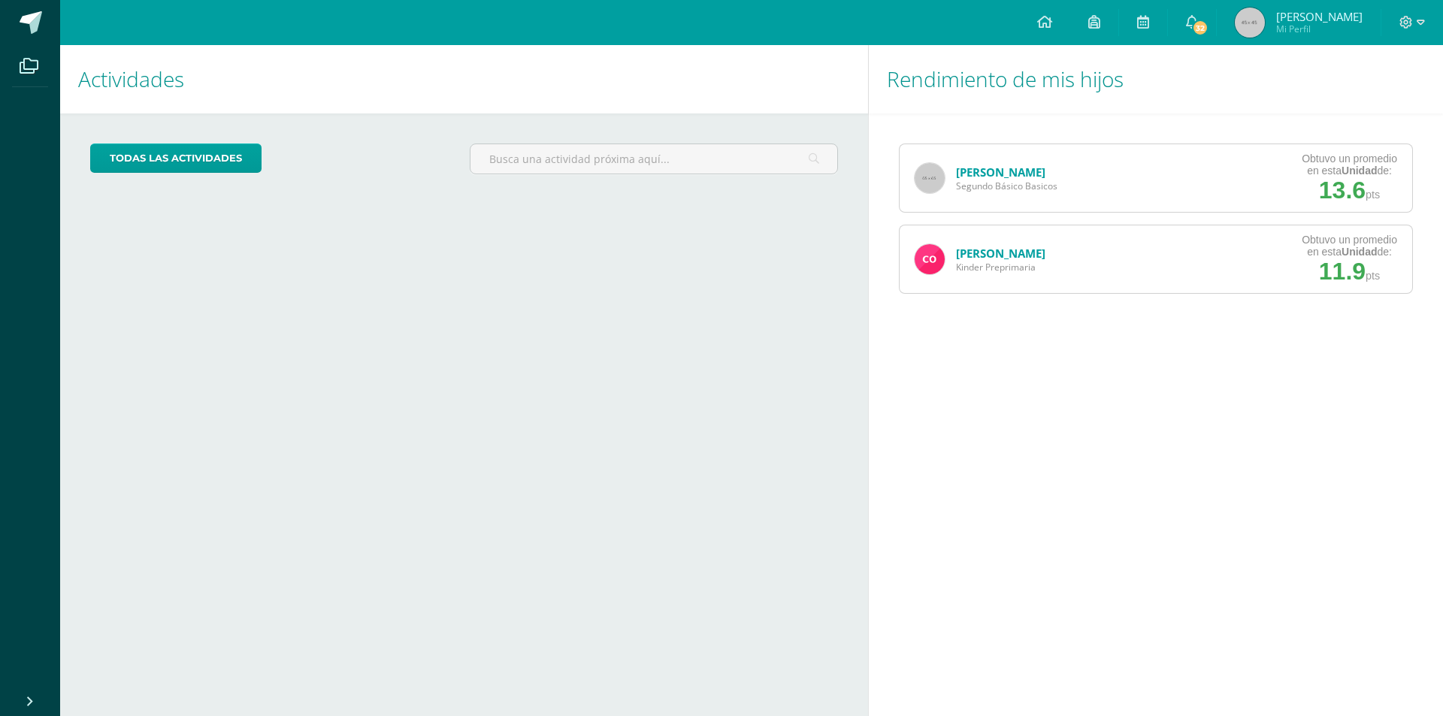
click at [997, 174] on link "[PERSON_NAME]" at bounding box center [1000, 172] width 89 height 15
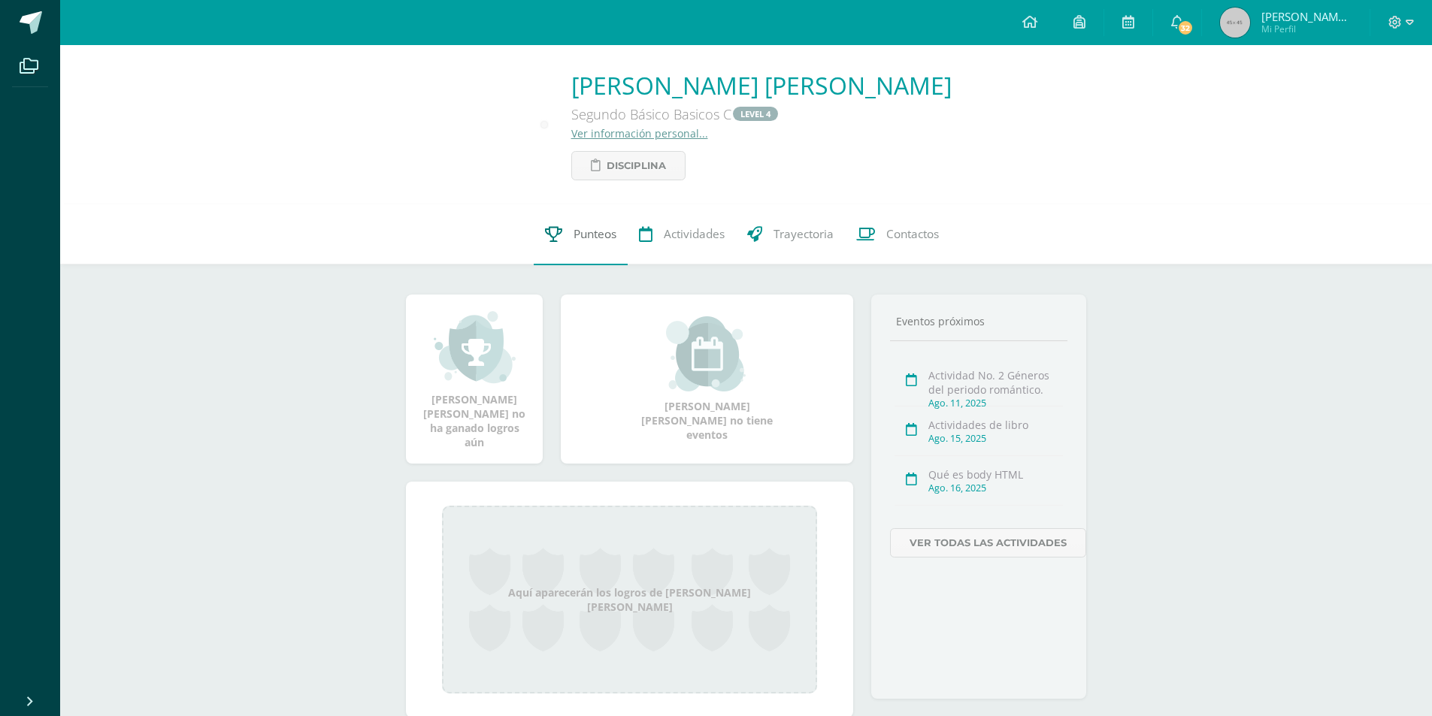
click at [584, 235] on span "Punteos" at bounding box center [595, 235] width 43 height 16
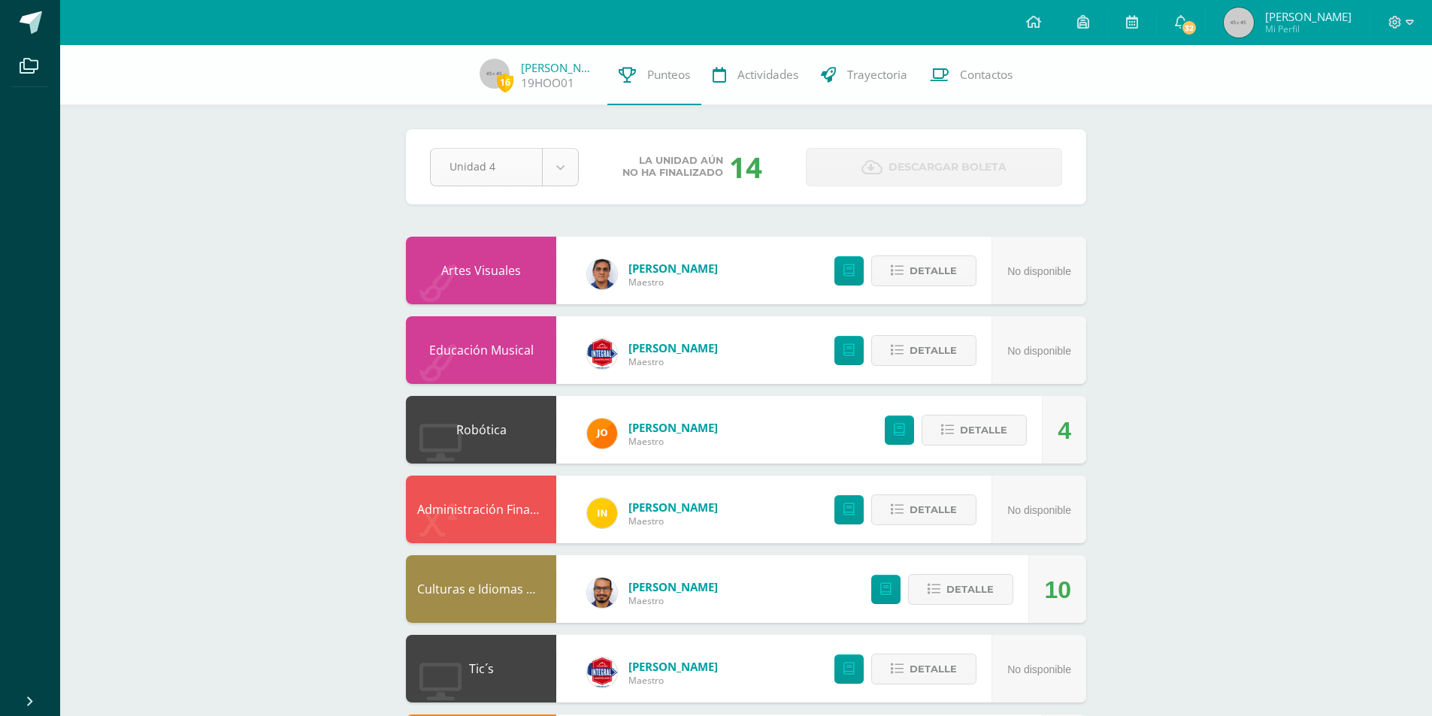
click at [563, 174] on body "Archivos Cerrar panel Configuración Cerrar sesión [PERSON_NAME] Mi Perfil 32 32…" at bounding box center [716, 685] width 1432 height 1370
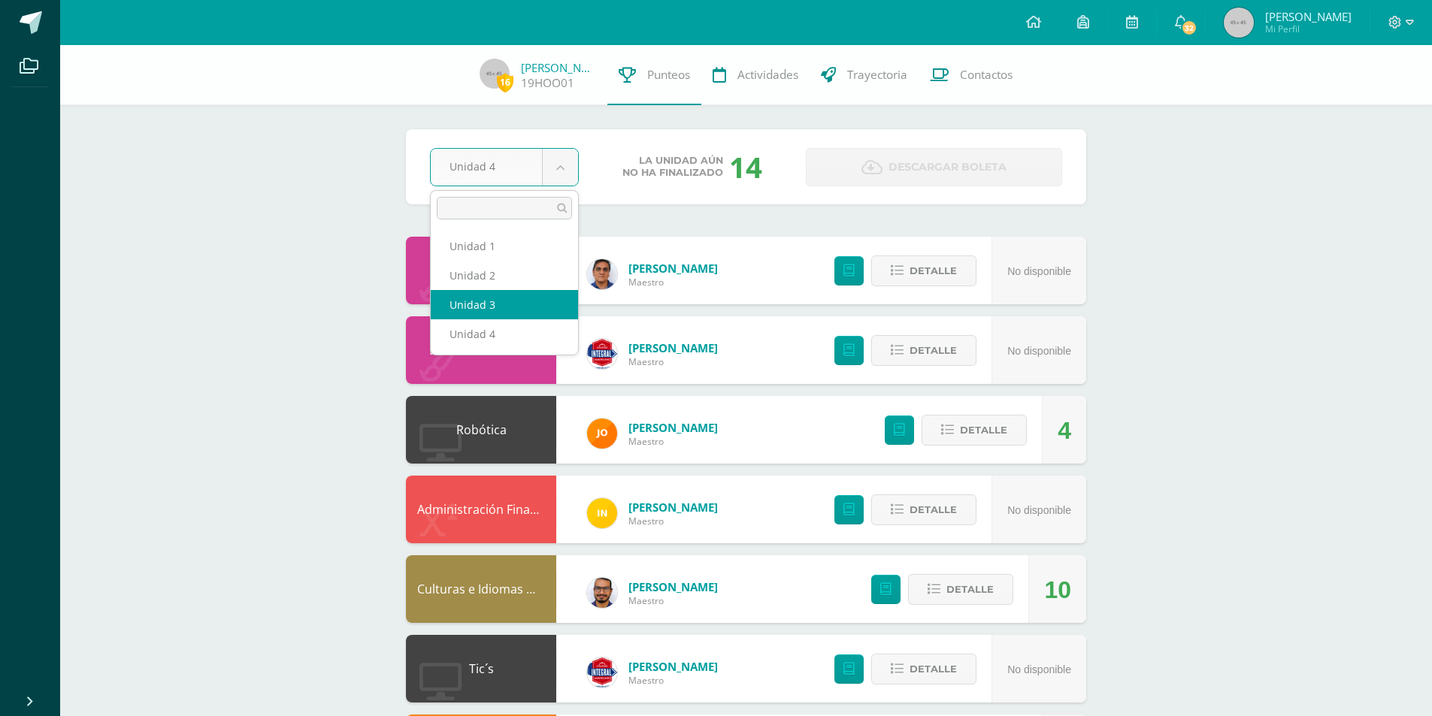
select select "Unidad 3"
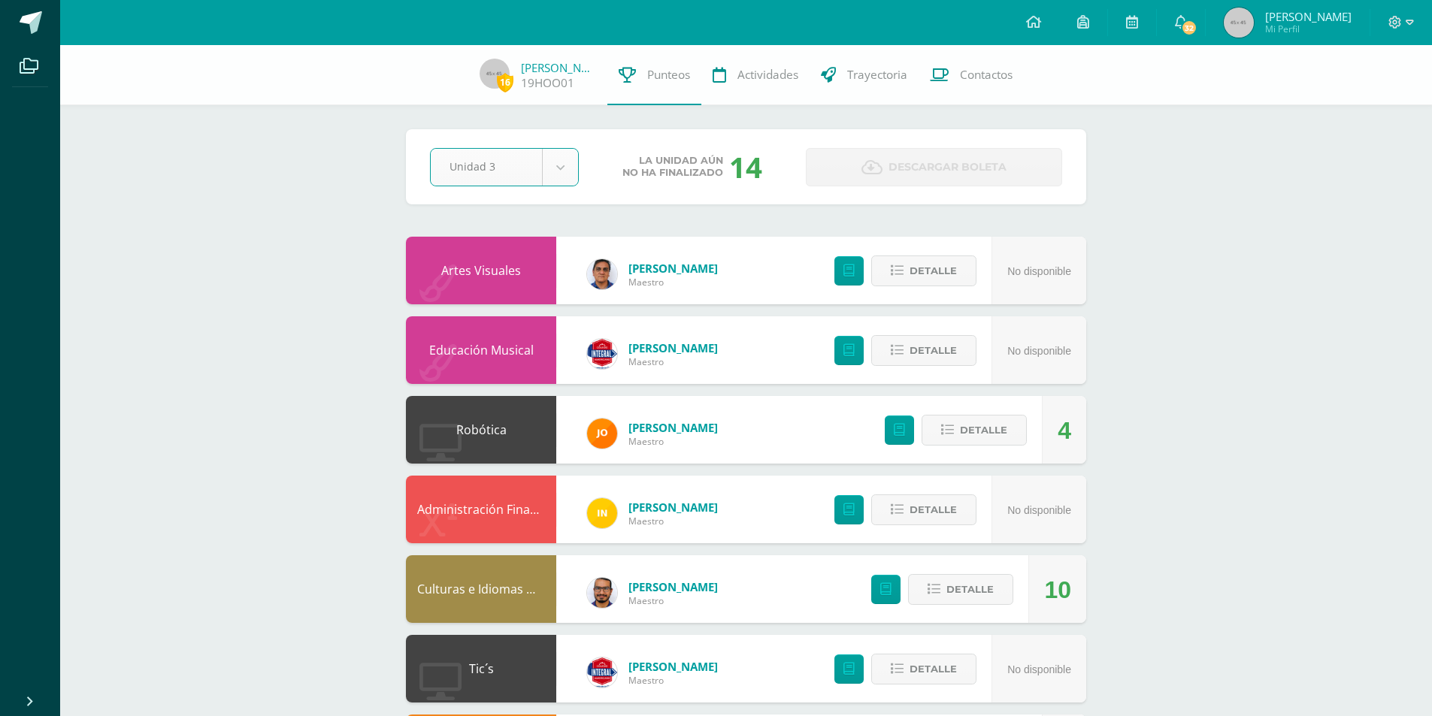
click at [567, 171] on body "Archivos Cerrar panel Configuración Cerrar sesión [PERSON_NAME] Mi Perfil 32 32…" at bounding box center [716, 685] width 1432 height 1370
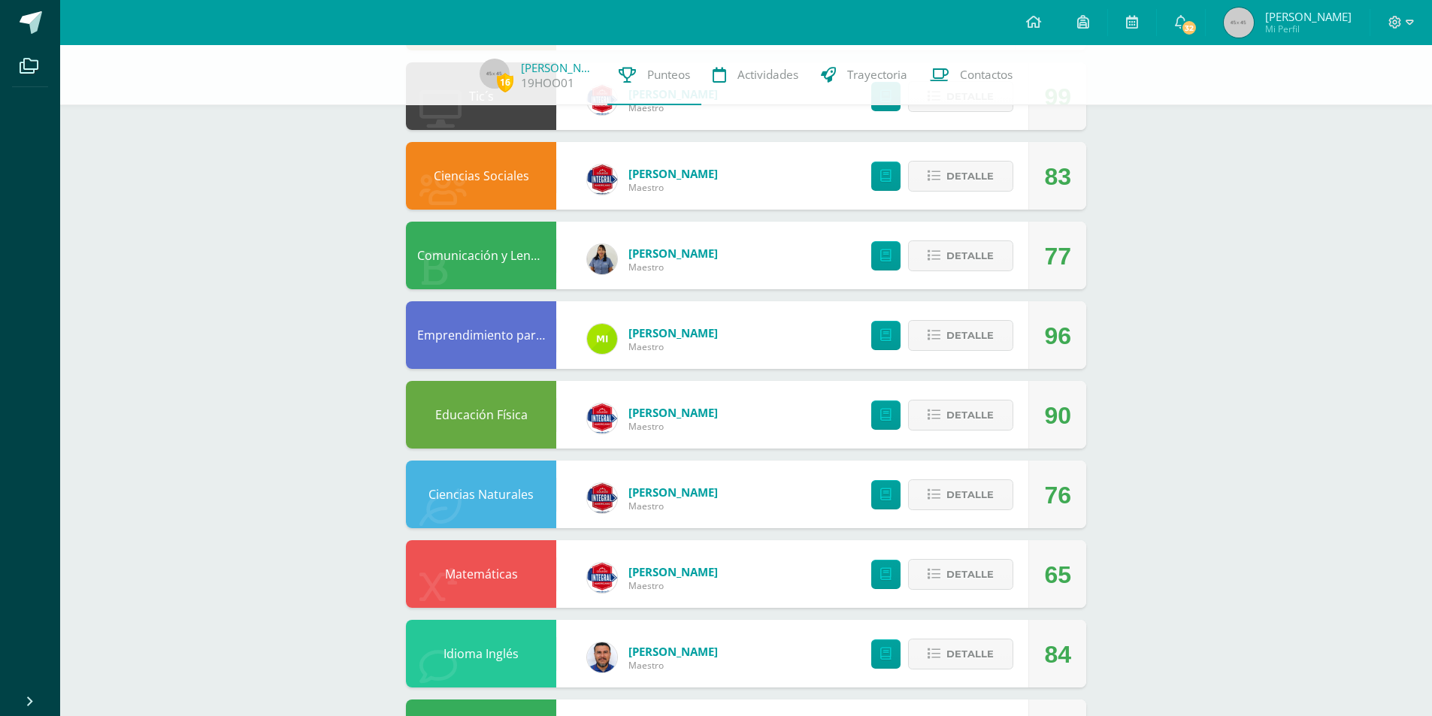
scroll to position [654, 0]
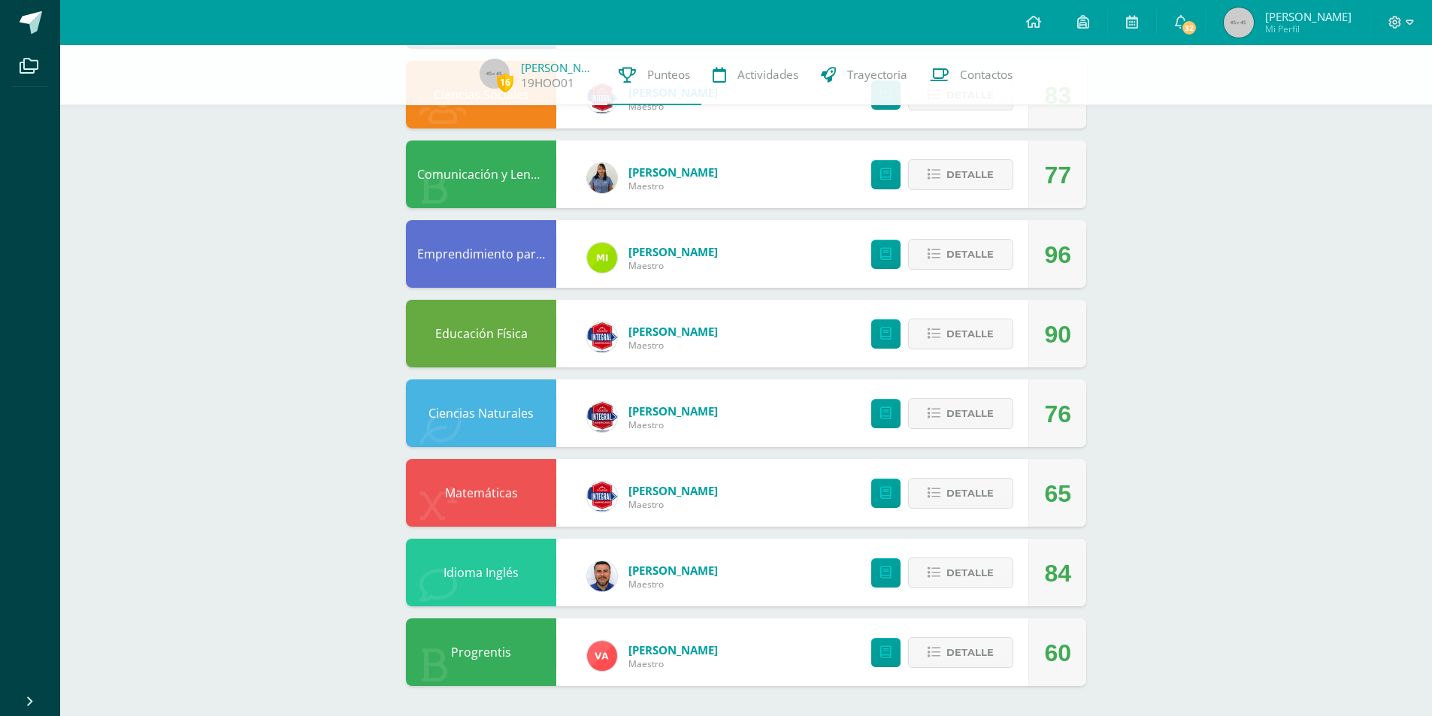
click at [1128, 640] on div "16 Helen Ordoñez 19HOO01 Punteos Actividades Trayectoria Contactos Pendiente Un…" at bounding box center [746, 53] width 1372 height 1325
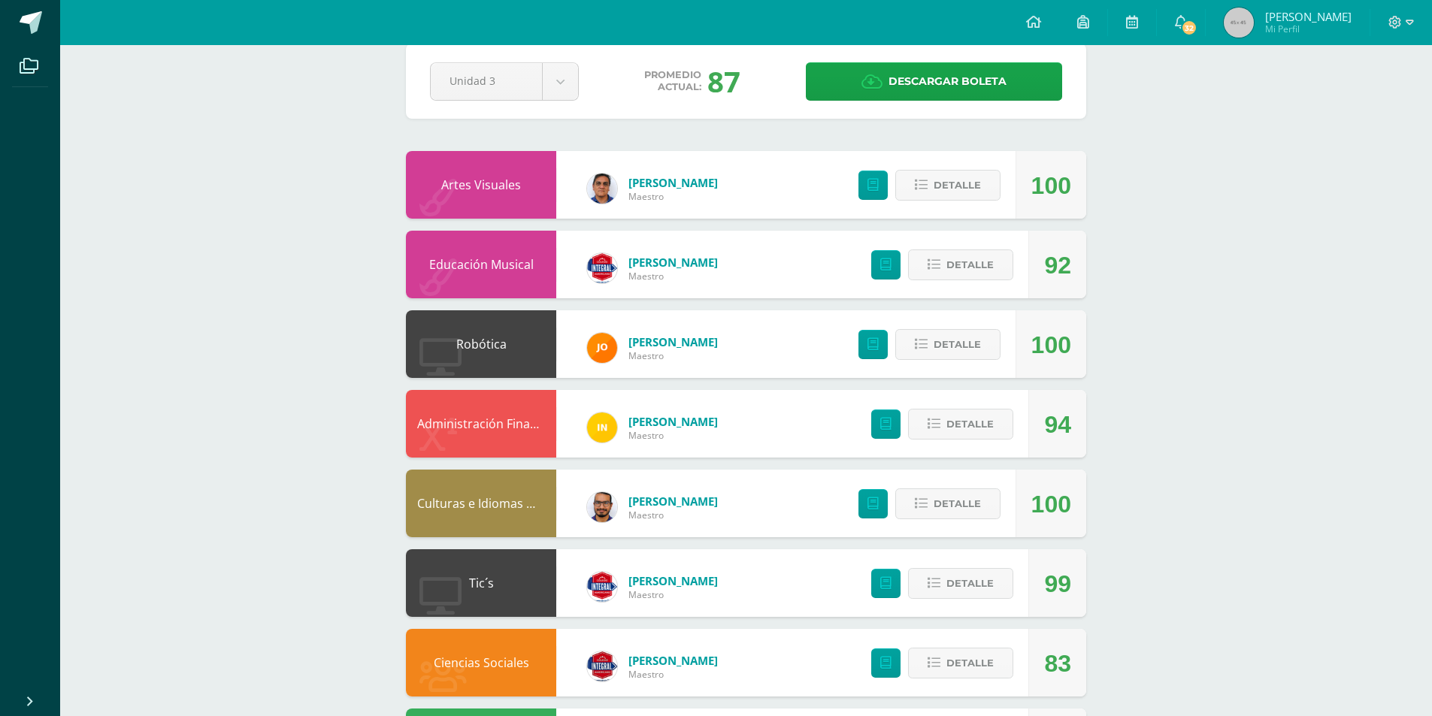
scroll to position [0, 0]
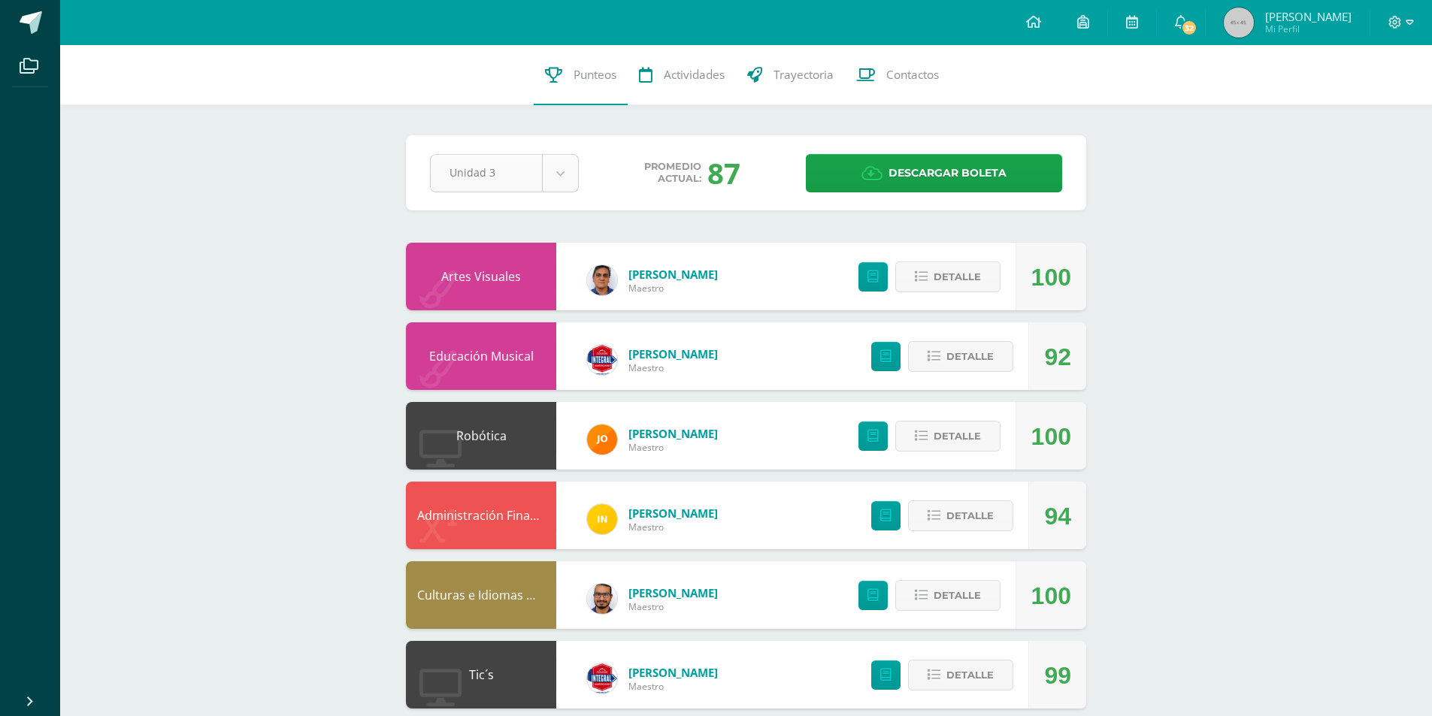
click at [576, 168] on body "Archivos Cerrar panel Configuración Cerrar sesión [PERSON_NAME] Mi Perfil 32 32…" at bounding box center [716, 688] width 1432 height 1376
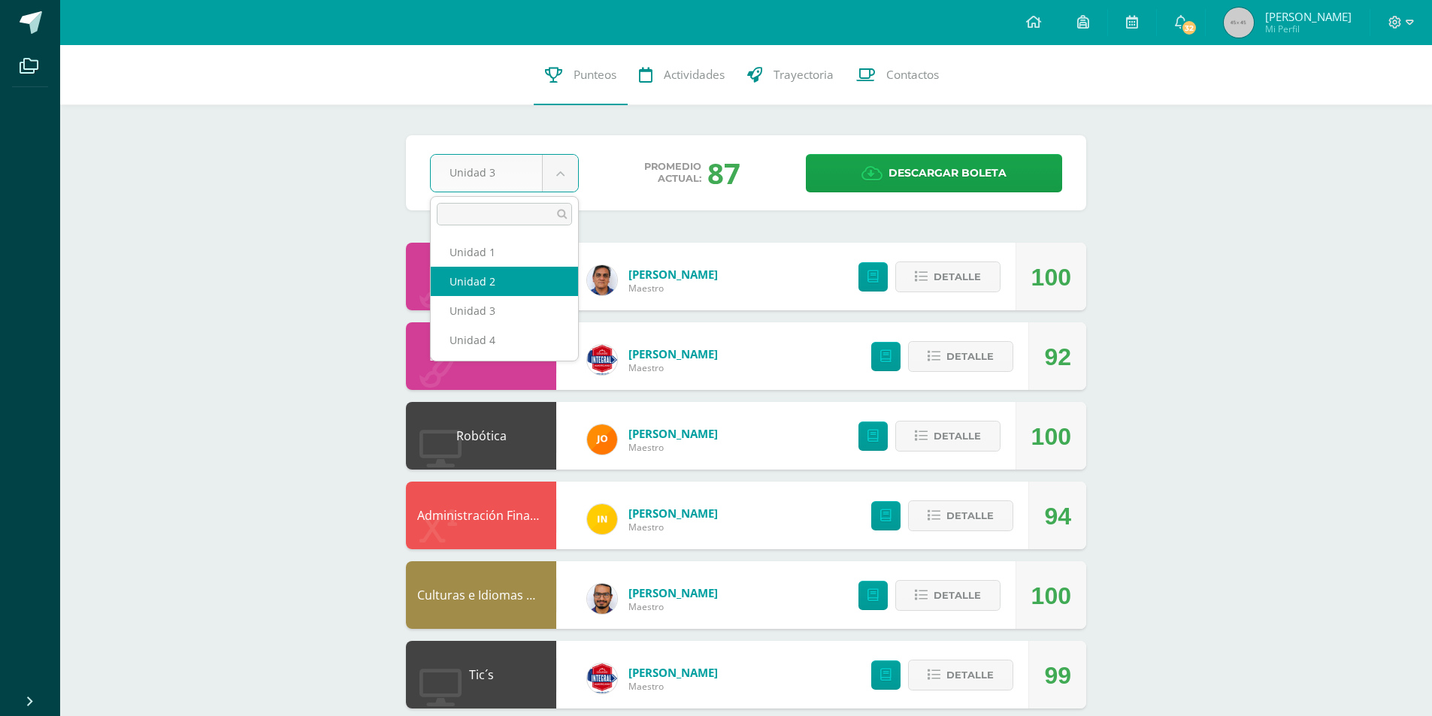
select select "Unidad 2"
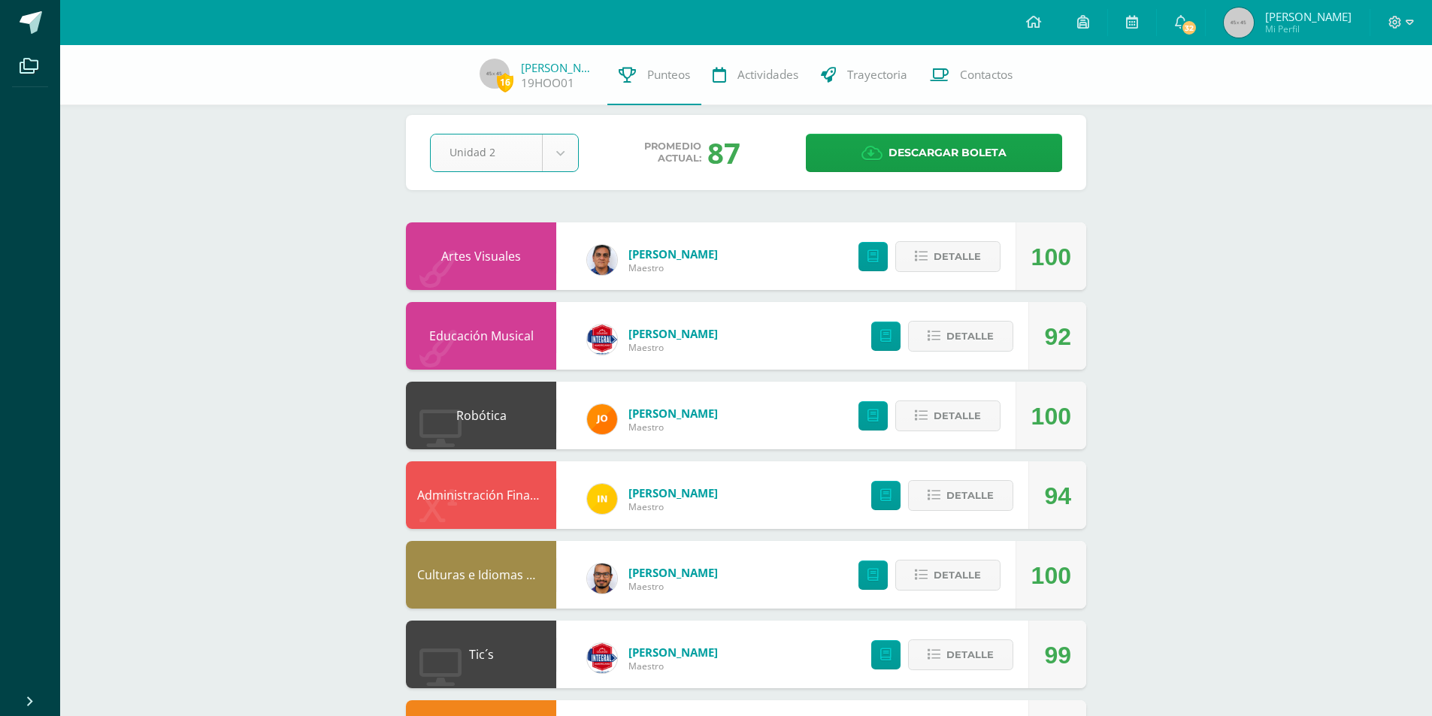
scroll to position [19, 0]
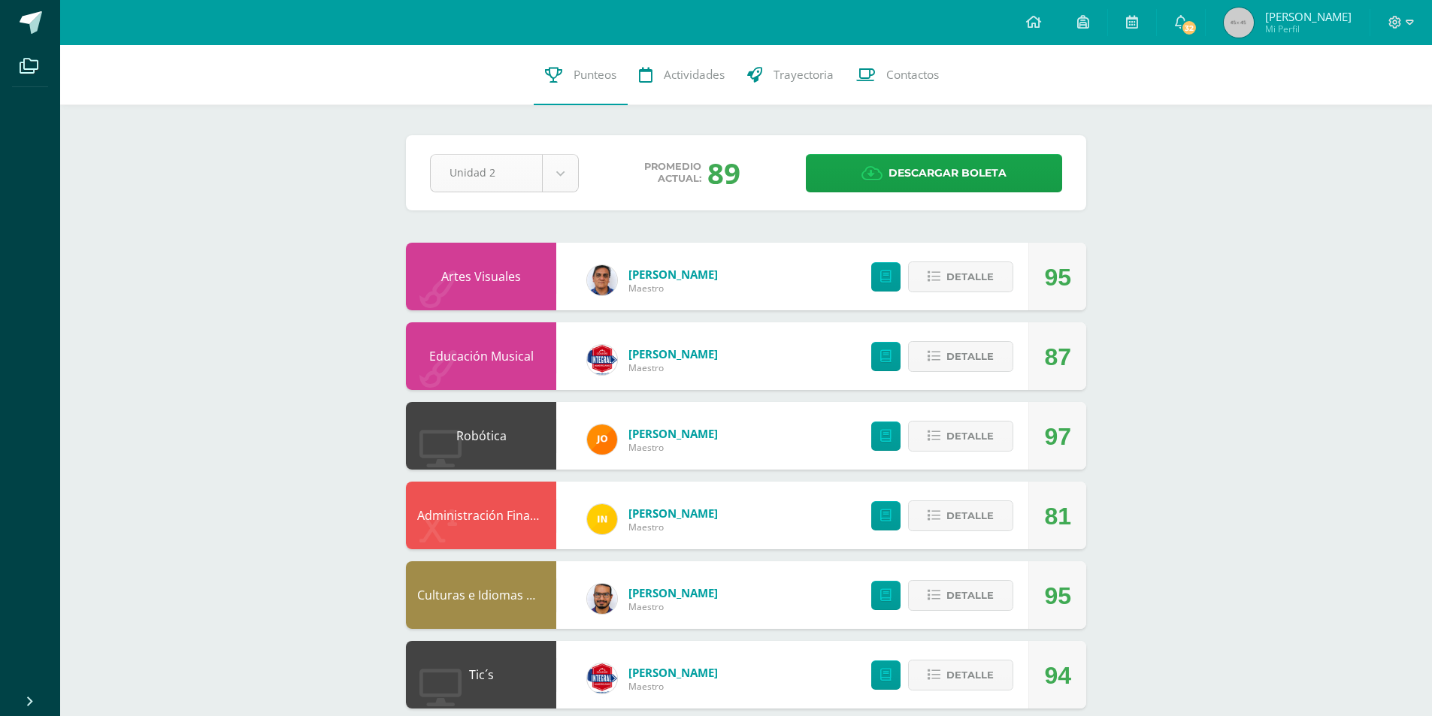
click at [560, 168] on body "Archivos Cerrar panel Configuración Cerrar sesión [PERSON_NAME] Mi Perfil 32 32…" at bounding box center [716, 688] width 1432 height 1376
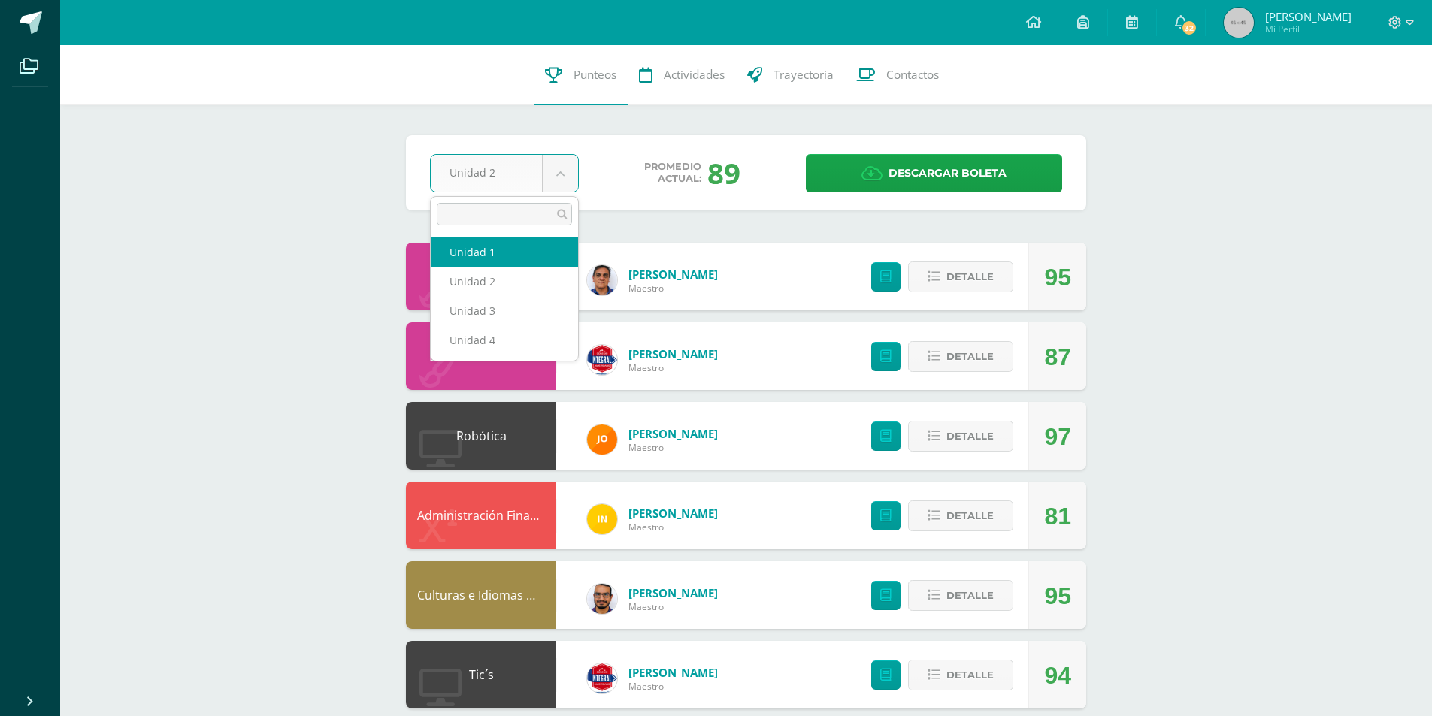
select select "Unidad 1"
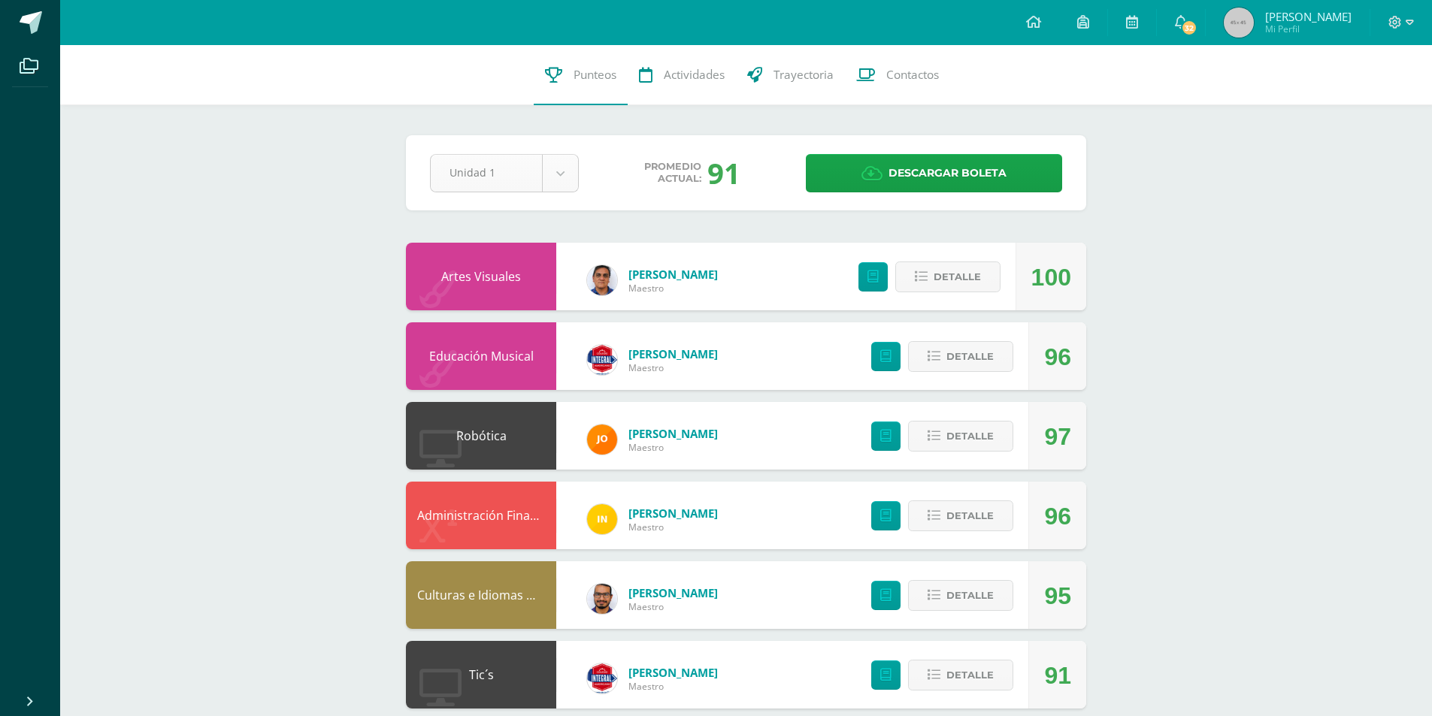
click at [560, 178] on body "Archivos Cerrar panel Configuración Cerrar sesión [PERSON_NAME] Mi Perfil 32 32…" at bounding box center [716, 688] width 1432 height 1376
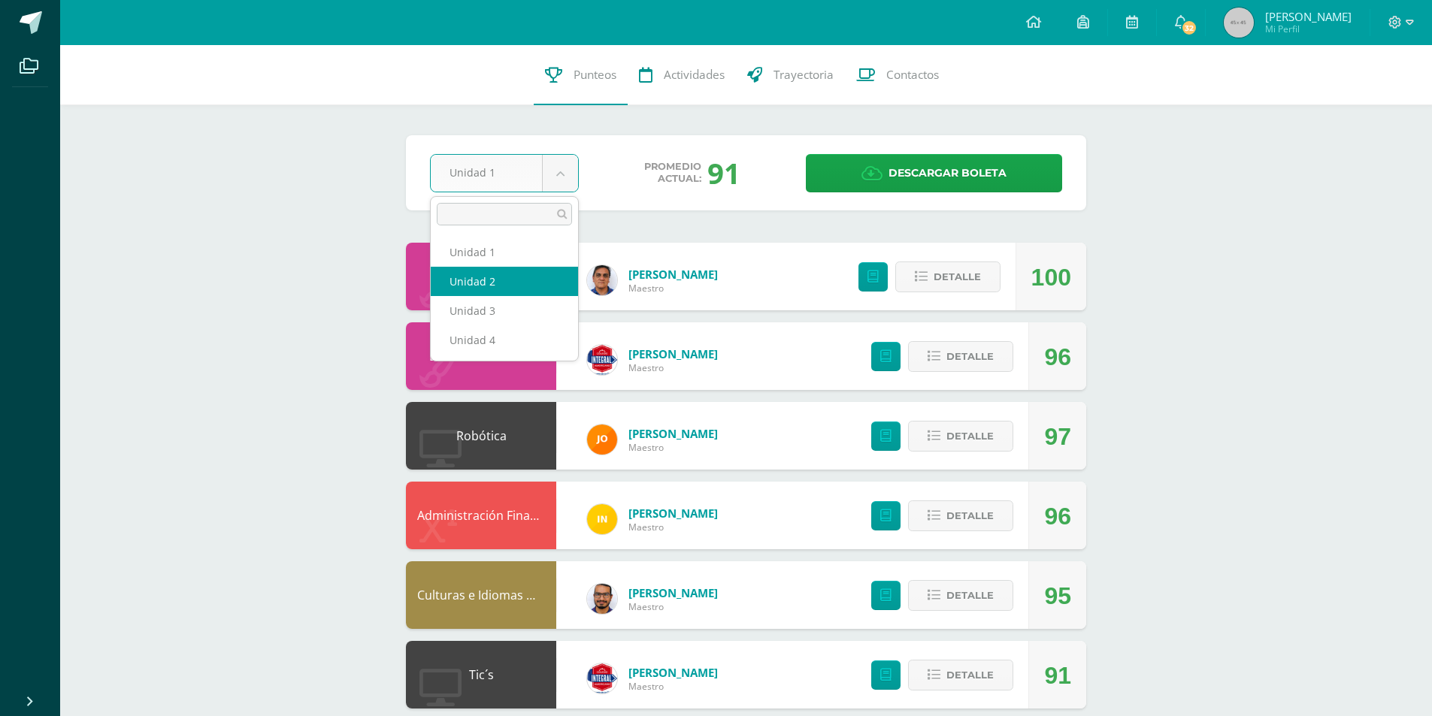
select select "Unidad 2"
click at [562, 180] on body "Archivos Cerrar panel Configuración Cerrar sesión [PERSON_NAME] Mi Perfil 32 32…" at bounding box center [716, 688] width 1432 height 1376
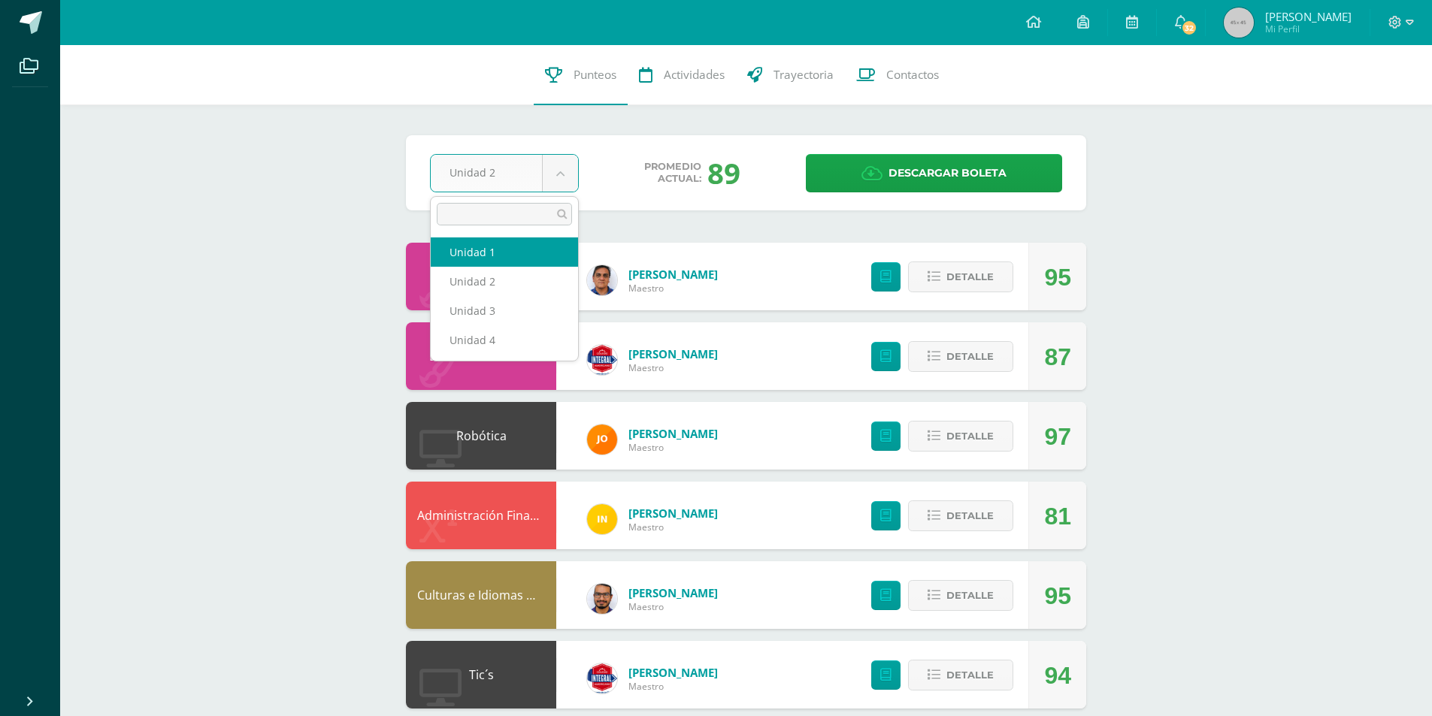
select select "Unidad 1"
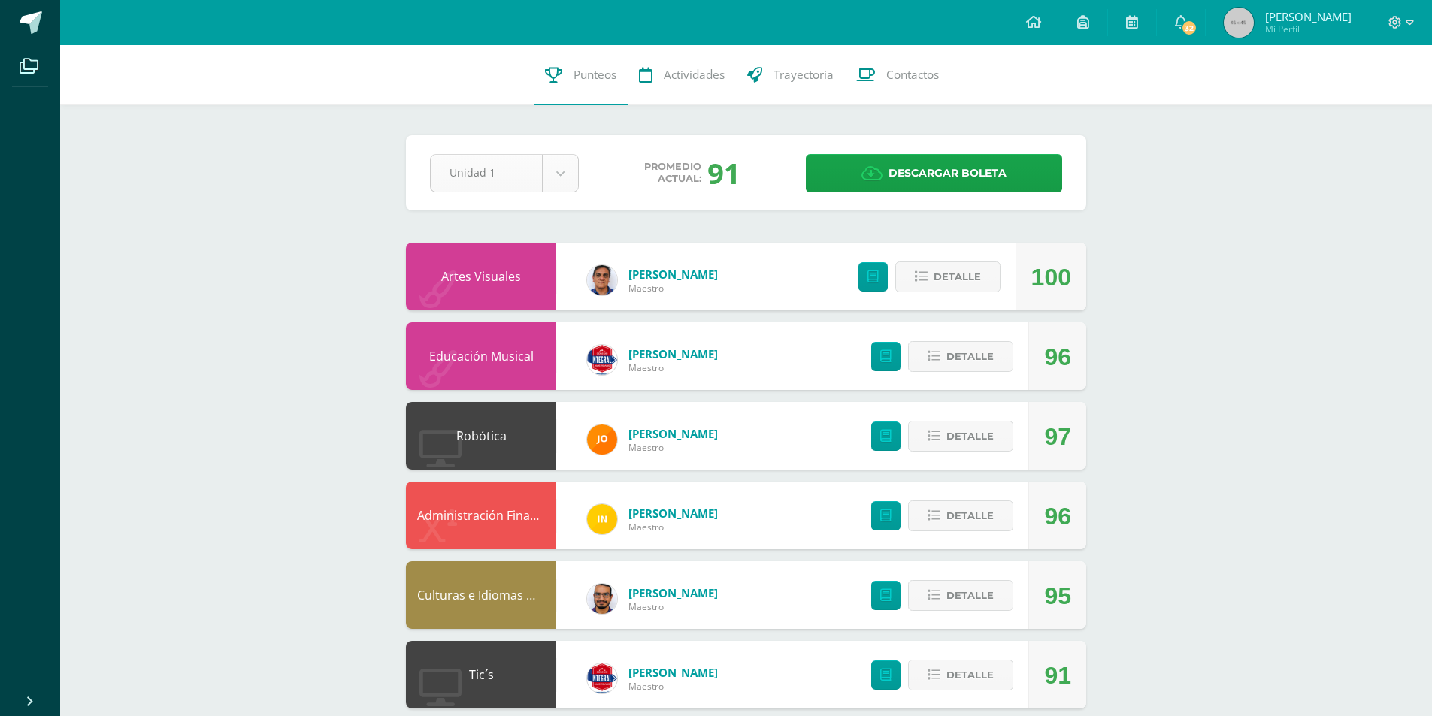
click at [569, 166] on body "Archivos Cerrar panel Configuración Cerrar sesión [PERSON_NAME] Mi Perfil 32 32…" at bounding box center [716, 688] width 1432 height 1376
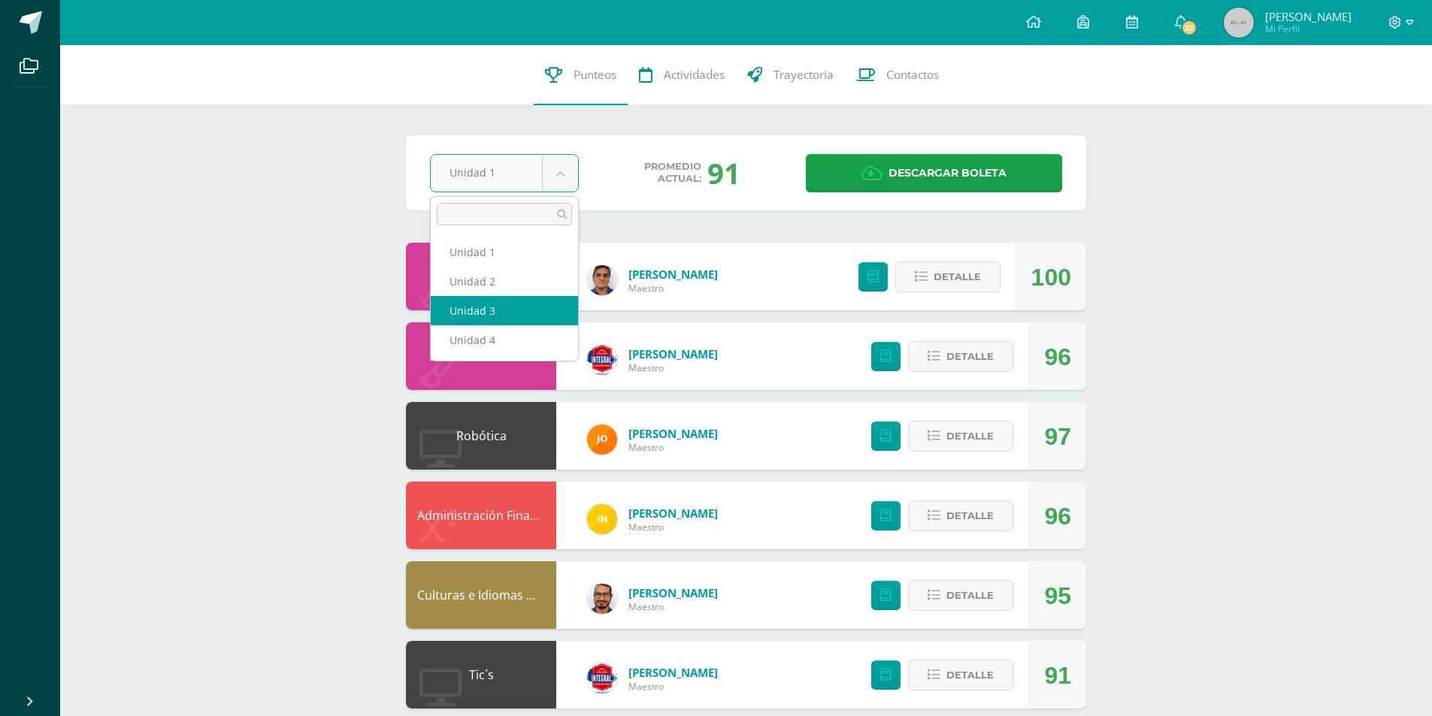
select select "Unidad 3"
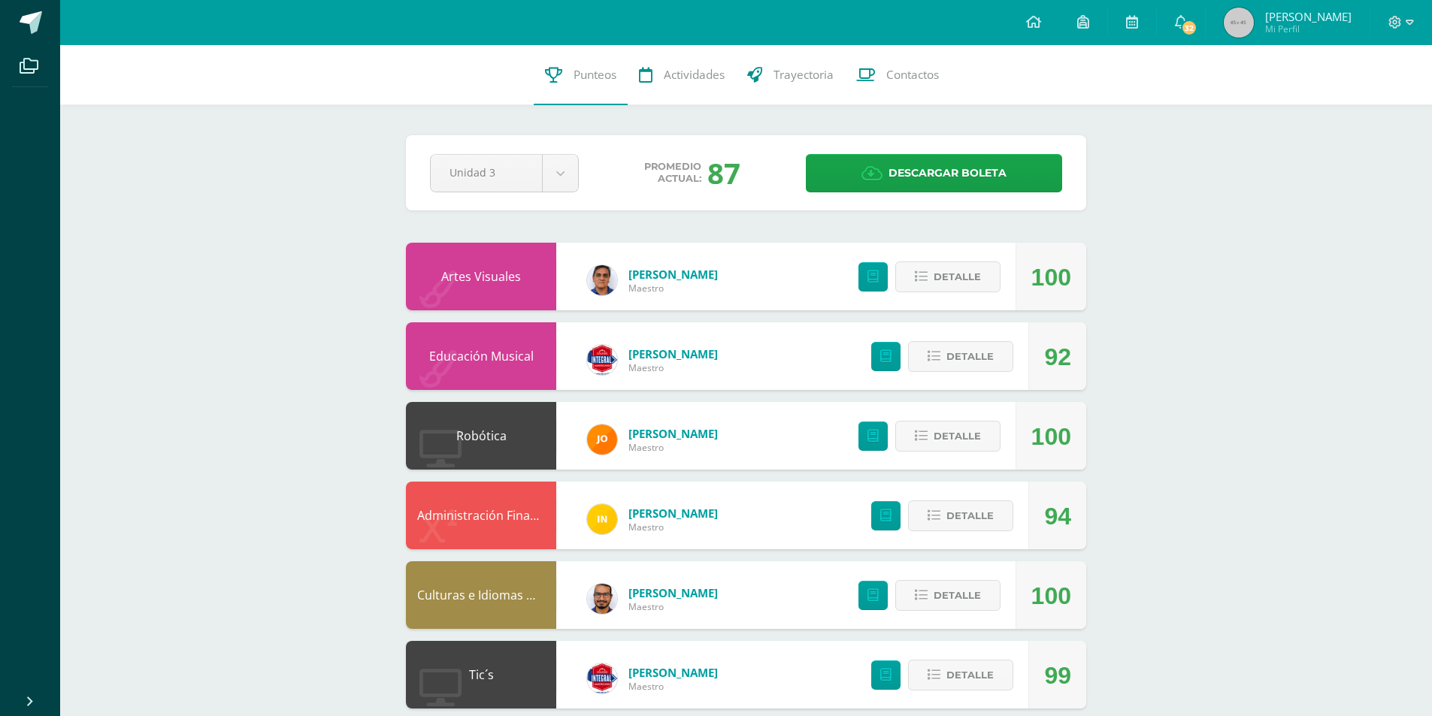
click at [202, 334] on div "16 Helen Ordoñez 19HOO01 Punteos Actividades Trayectoria Contactos Pendiente Un…" at bounding box center [746, 710] width 1372 height 1331
click at [1315, 465] on div "16 Helen Ordoñez 19HOO01 Punteos Actividades Trayectoria Contactos Pendiente Un…" at bounding box center [746, 710] width 1372 height 1331
click at [1284, 20] on span "[PERSON_NAME]" at bounding box center [1308, 16] width 86 height 15
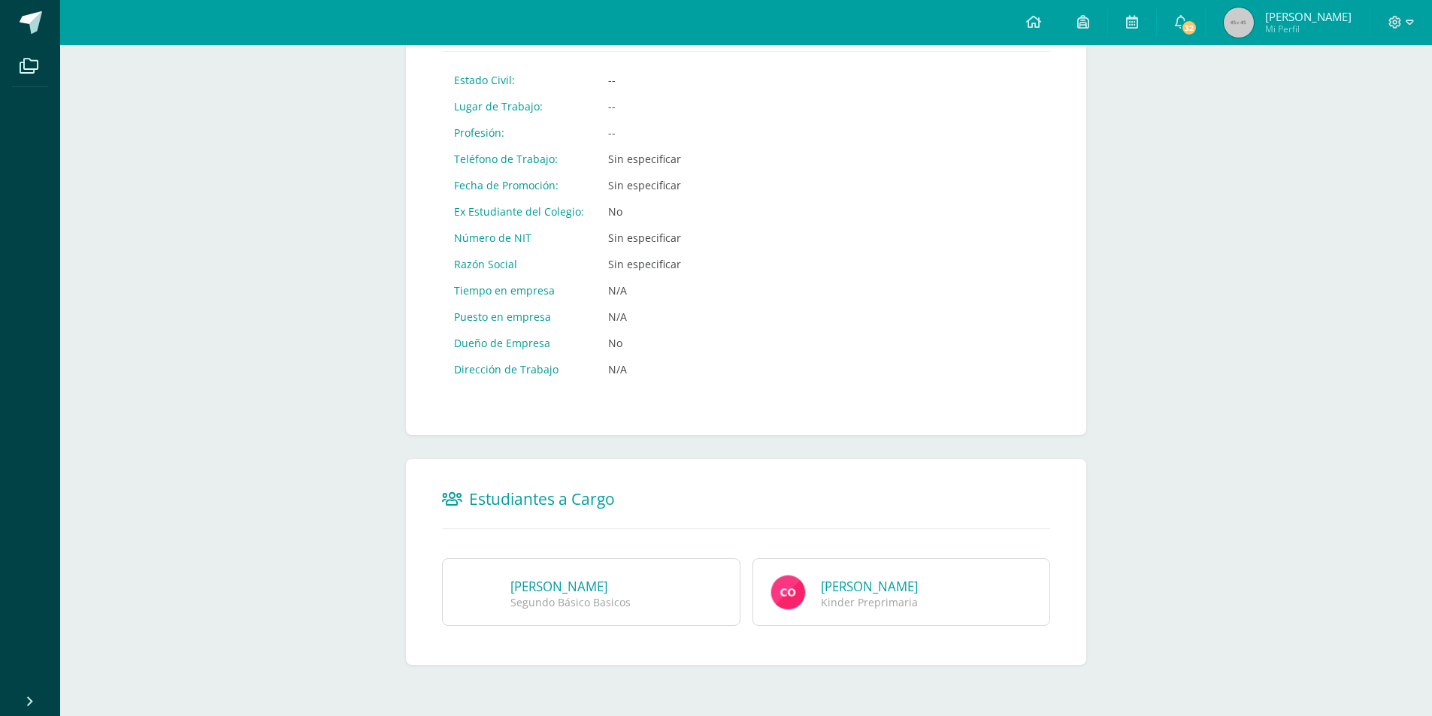
scroll to position [652, 0]
click at [607, 589] on link "Helen Sophia Ordoñez Oliva" at bounding box center [558, 583] width 97 height 17
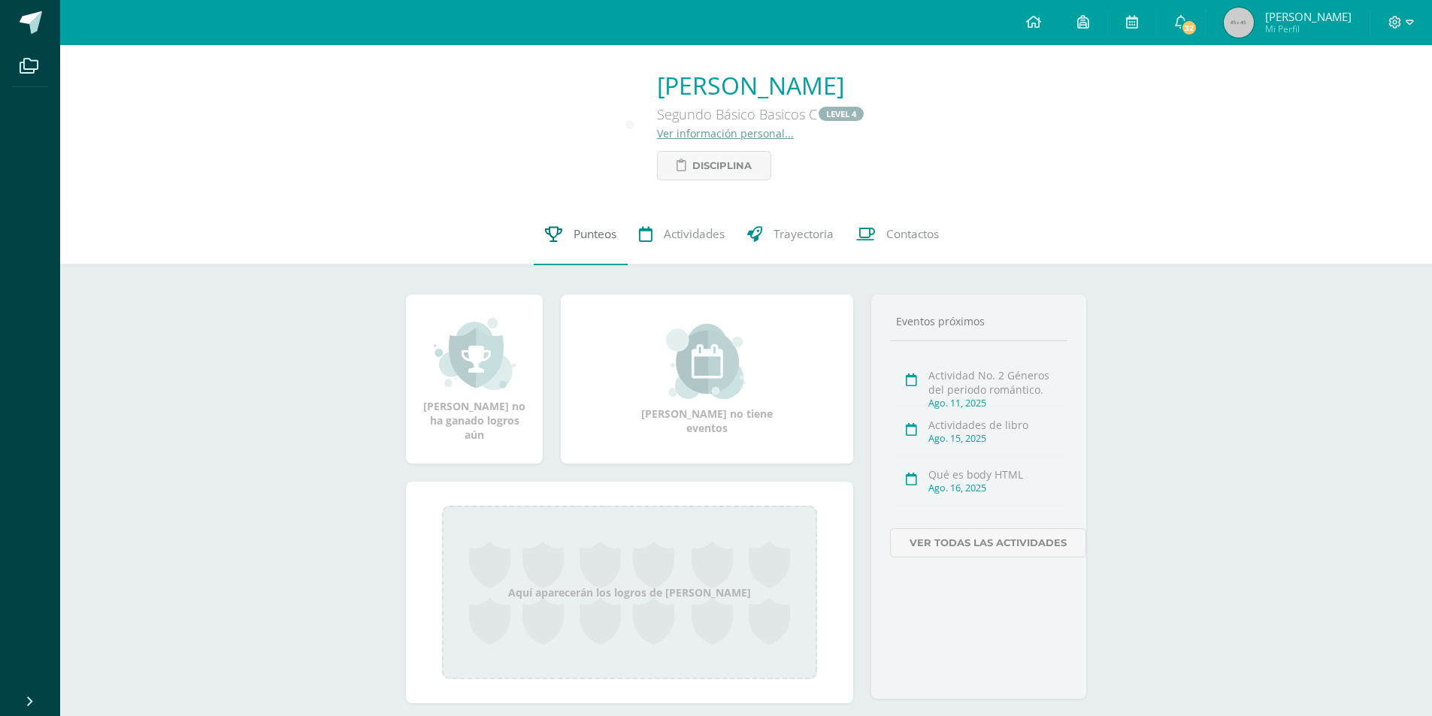
click at [599, 230] on span "Punteos" at bounding box center [595, 235] width 43 height 16
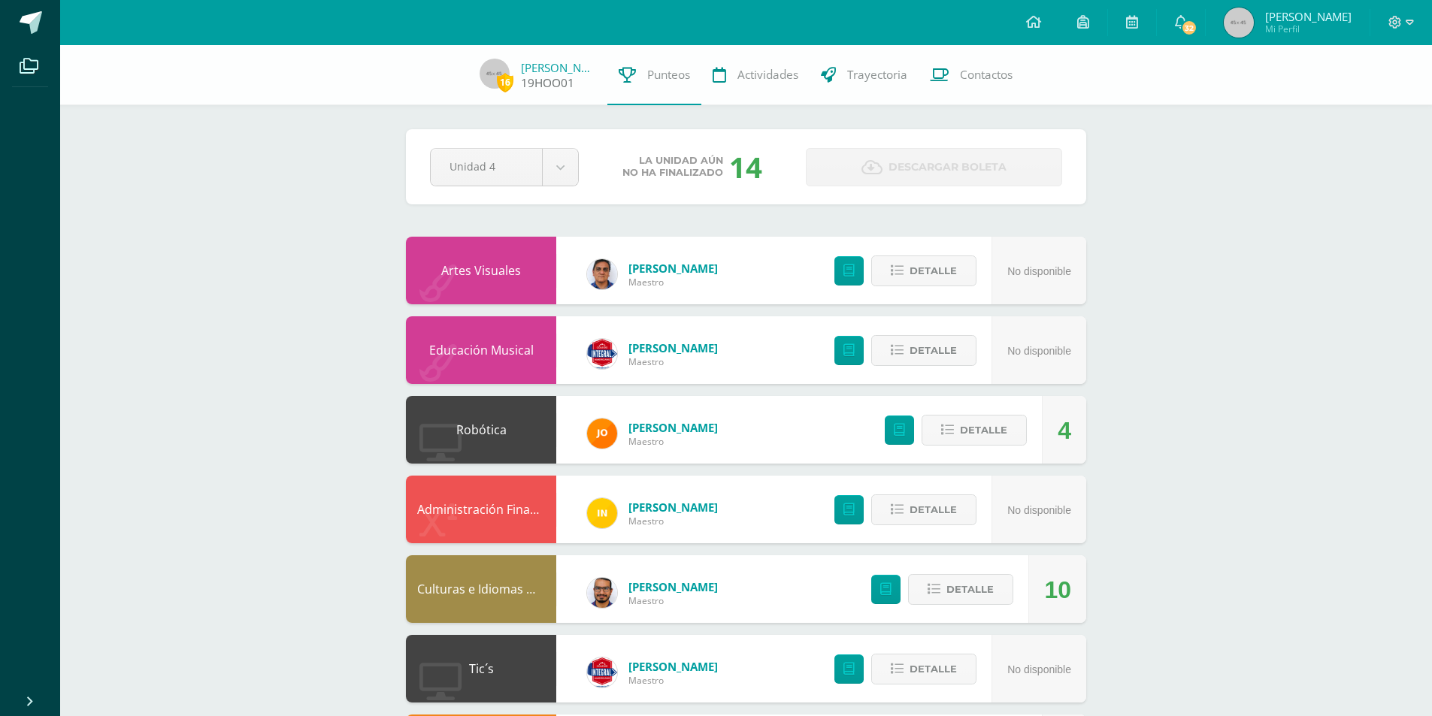
click at [552, 77] on link "19HOO01" at bounding box center [547, 83] width 53 height 16
click at [864, 71] on span "Trayectoria" at bounding box center [877, 75] width 60 height 16
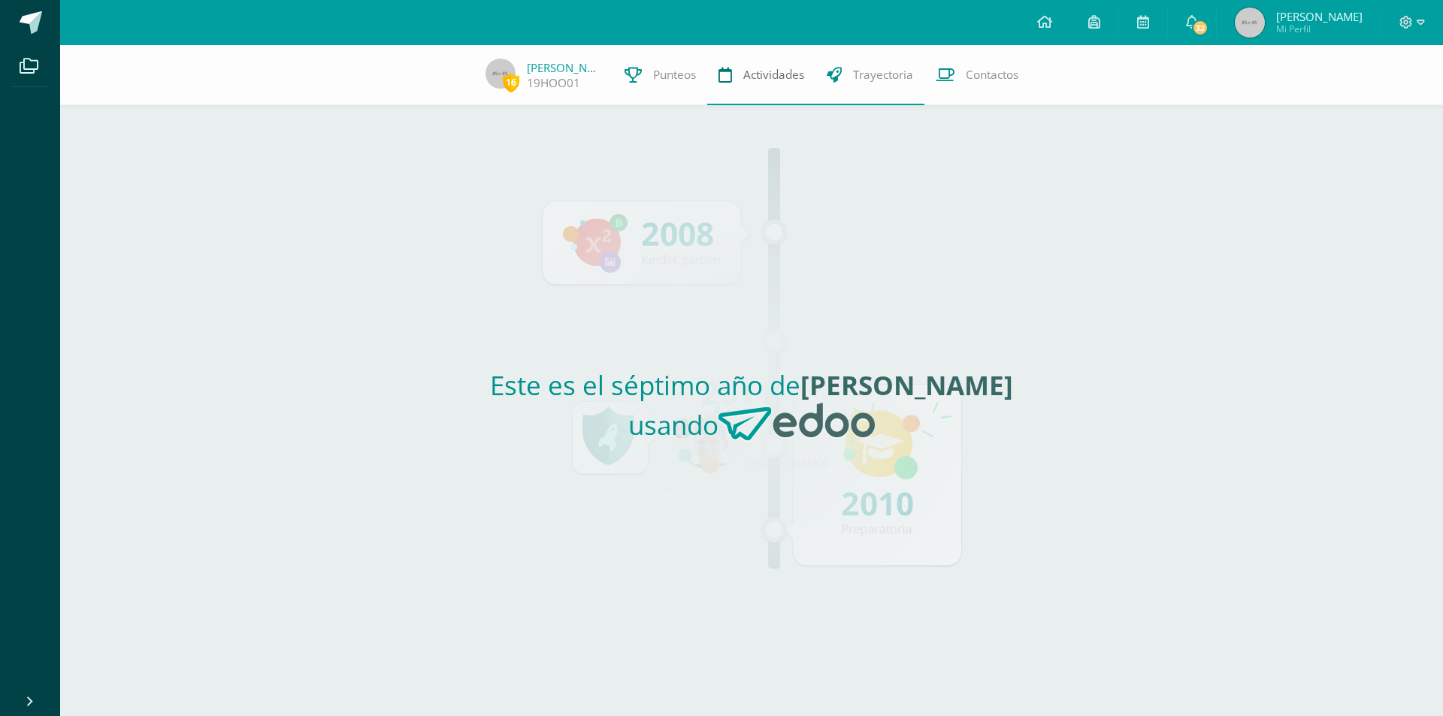
click at [789, 77] on span "Actividades" at bounding box center [773, 75] width 61 height 16
click at [655, 77] on span "Punteos" at bounding box center [674, 75] width 43 height 16
click at [543, 77] on link "19HOO01" at bounding box center [553, 83] width 53 height 16
click at [497, 71] on img at bounding box center [501, 74] width 30 height 30
click at [546, 68] on link "[PERSON_NAME]" at bounding box center [564, 67] width 75 height 15
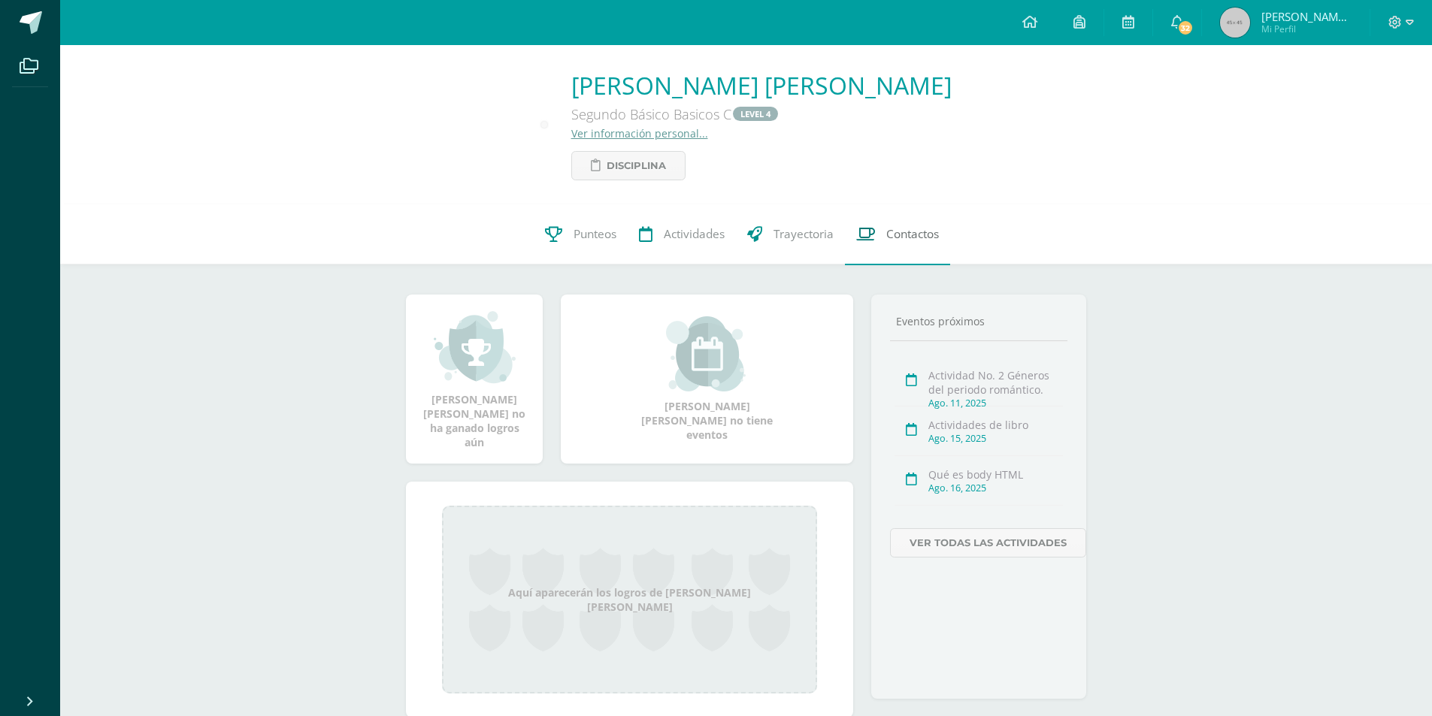
click at [920, 239] on span "Contactos" at bounding box center [912, 235] width 53 height 16
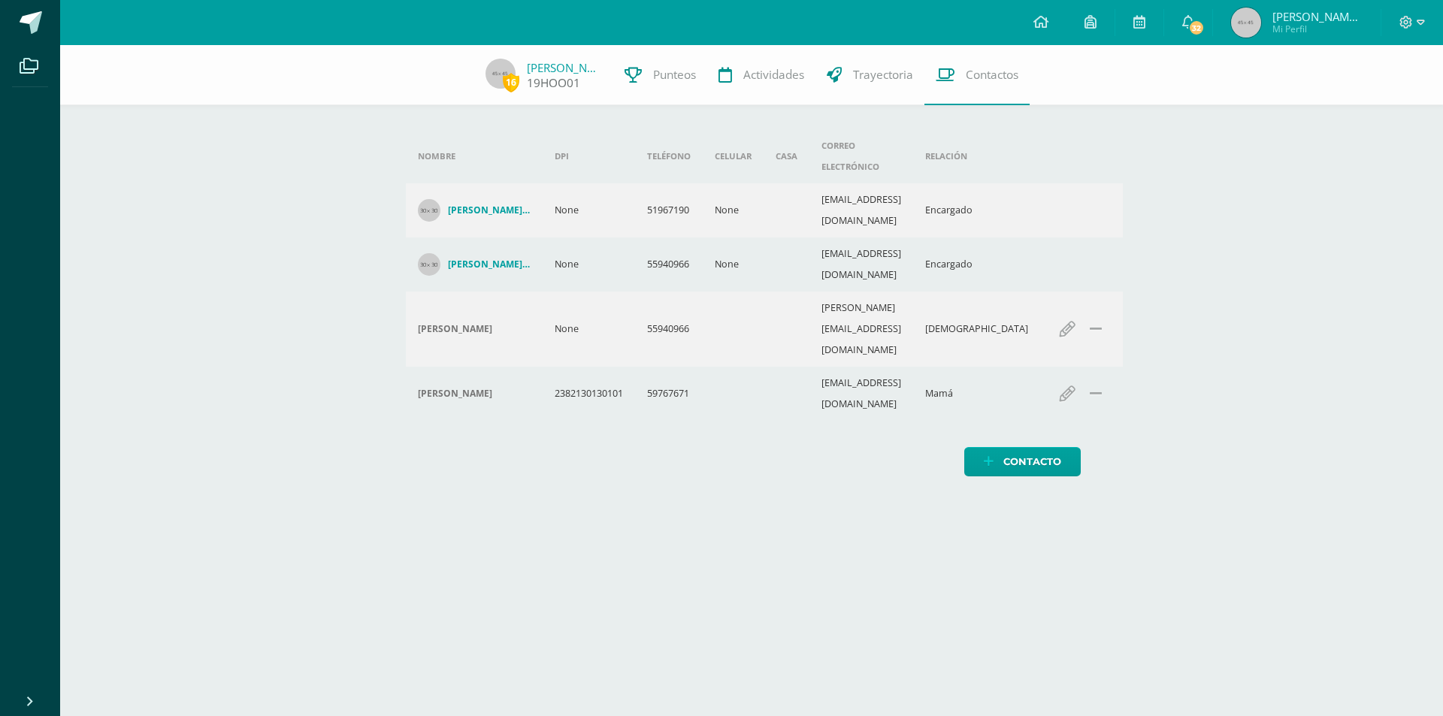
click at [511, 83] on span "16" at bounding box center [511, 82] width 17 height 19
click at [562, 70] on link "[PERSON_NAME]" at bounding box center [564, 67] width 75 height 15
